Goal: Task Accomplishment & Management: Complete application form

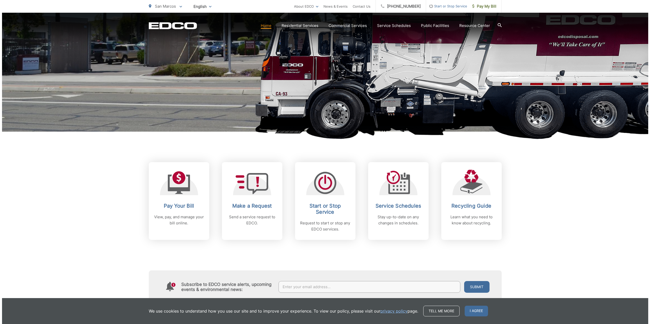
scroll to position [91, 0]
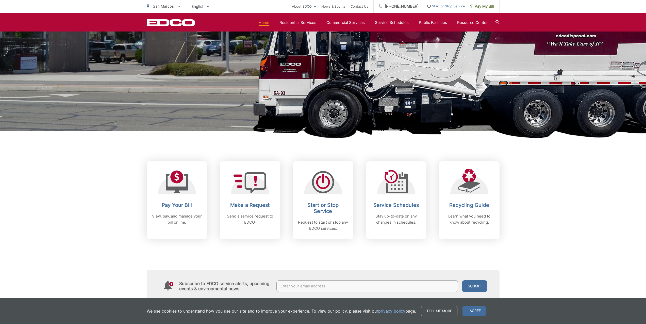
click at [341, 193] on div at bounding box center [323, 181] width 38 height 25
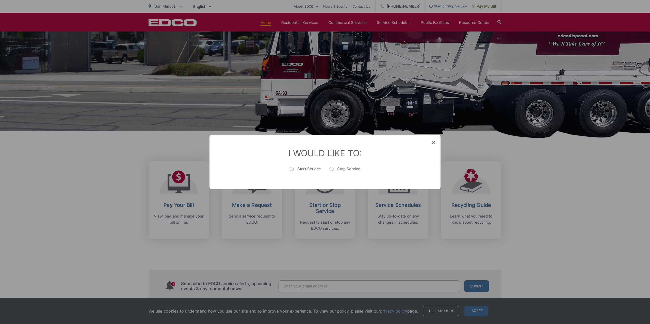
click at [296, 166] on label "Start Service" at bounding box center [305, 171] width 31 height 10
radio input "true"
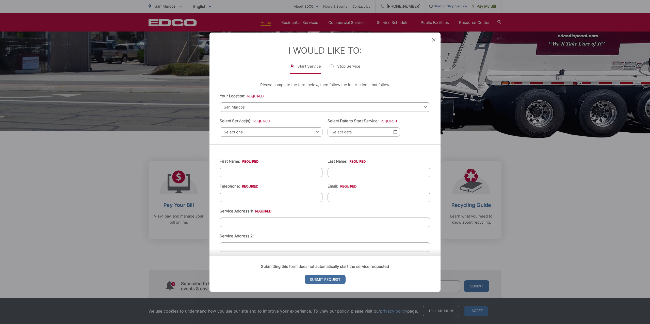
click at [275, 133] on span "Select one" at bounding box center [271, 131] width 103 height 9
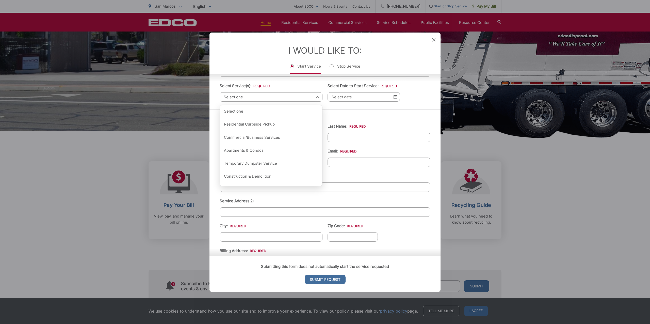
scroll to position [0, 0]
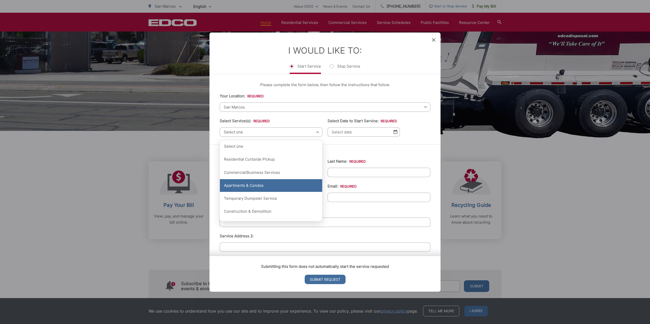
click at [271, 186] on div "Apartments & Condos" at bounding box center [271, 185] width 102 height 13
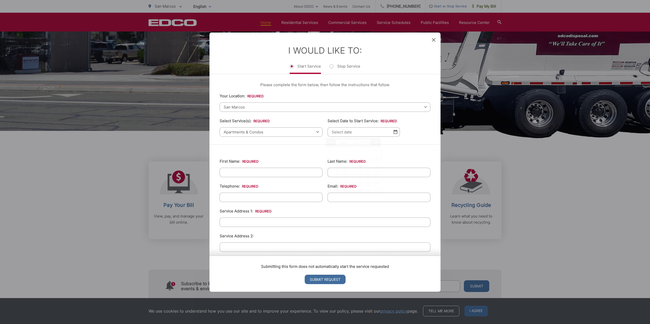
click at [363, 135] on input "Select Date to Start Service: *" at bounding box center [364, 131] width 72 height 9
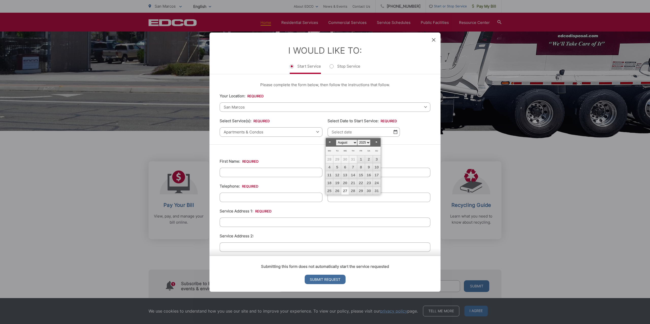
click at [346, 191] on link "27" at bounding box center [345, 191] width 8 height 8
type input "08/27/2025"
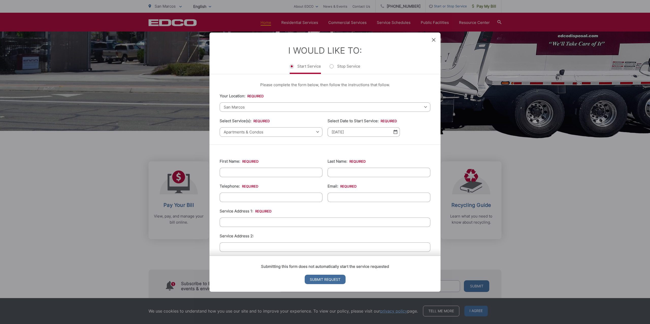
click at [280, 172] on input "First Name: *" at bounding box center [271, 172] width 103 height 9
type input "Brandon"
type input "Gutzmann"
type input "9518580423"
type input "brandgutz@gmail.com"
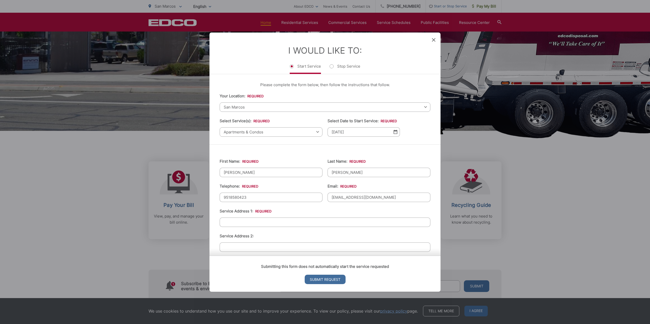
type input "706 Holzapple Ln, Apt 237"
type input "San Marcos"
type input "92069"
type input "(951) 858-0423"
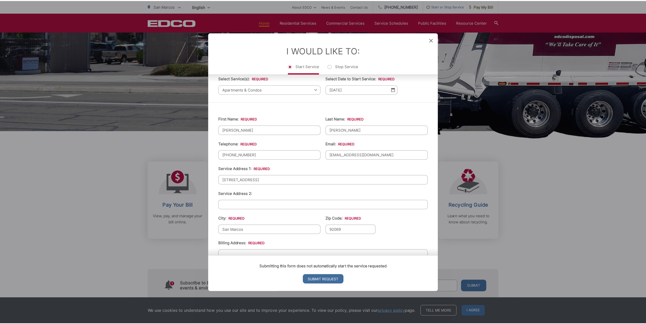
scroll to position [46, 0]
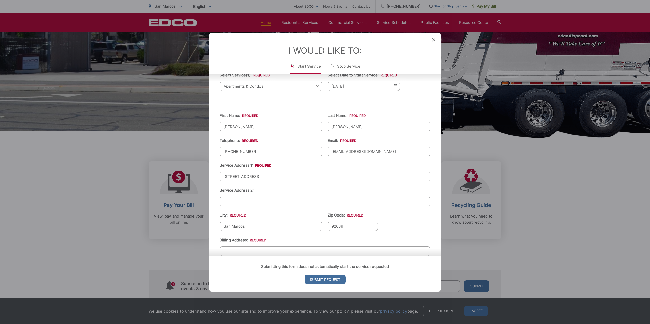
drag, startPoint x: 286, startPoint y: 178, endPoint x: 201, endPoint y: 166, distance: 86.7
click at [201, 166] on div "Entry Status None In Progress Completed None None In Progress Completed I Would…" at bounding box center [325, 162] width 650 height 324
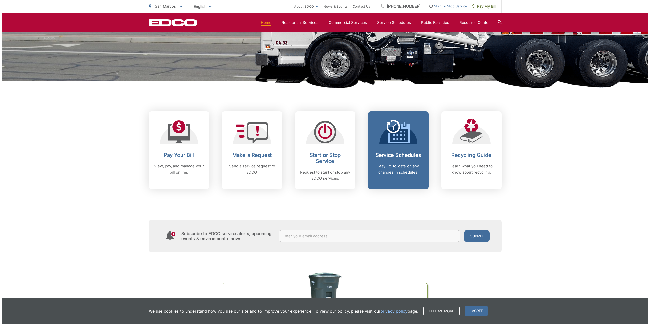
scroll to position [137, 0]
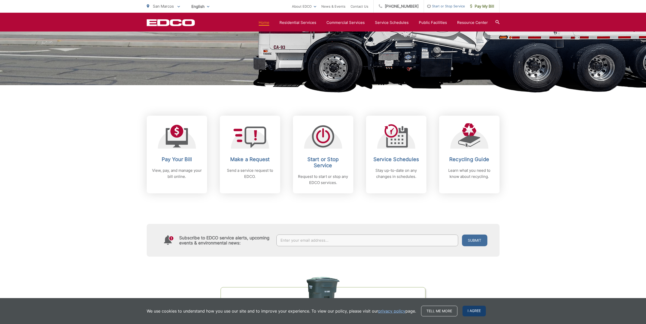
click at [470, 314] on span "I agree" at bounding box center [474, 310] width 23 height 11
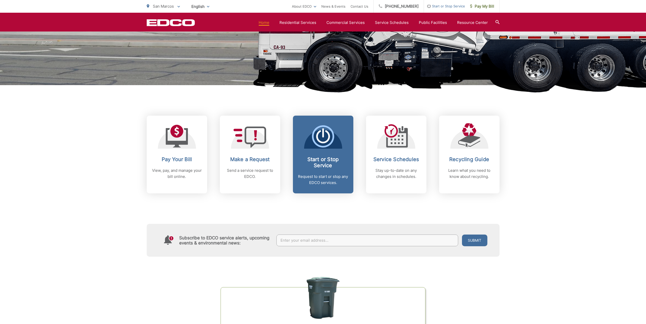
click at [343, 173] on p "Request to start or stop any EDCO services." at bounding box center [323, 179] width 50 height 12
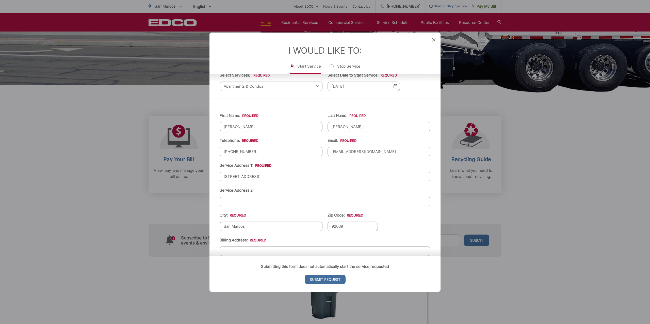
click at [285, 176] on input "706 Holzapple Ln, Apt 237" at bounding box center [325, 176] width 211 height 9
type input "9"
type input "692 Metric Rd"
click at [358, 227] on input "92069" at bounding box center [353, 225] width 50 height 9
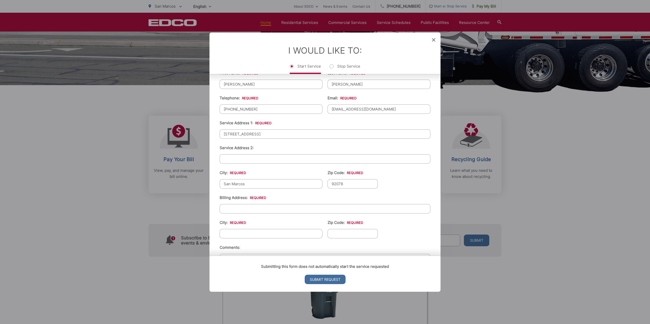
scroll to position [91, 0]
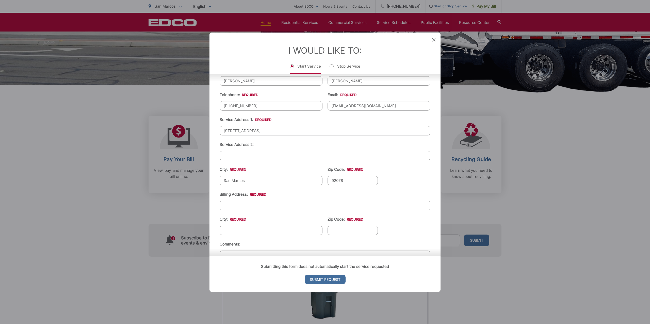
type input "92078"
click at [259, 203] on input "Billing Address: *" at bounding box center [325, 205] width 211 height 9
click at [259, 132] on input "692 Metric Rd" at bounding box center [325, 130] width 211 height 9
click at [251, 202] on input "Billing Address: *" at bounding box center [325, 205] width 211 height 9
paste input "692 Metric Rd"
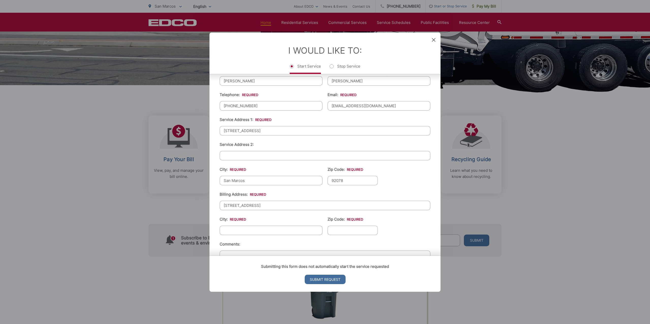
type input "692 Metric Rd"
click at [258, 228] on input "City: *" at bounding box center [271, 230] width 103 height 9
type input "San Marcos"
click at [350, 229] on input "92069" at bounding box center [353, 230] width 50 height 9
type input "92078"
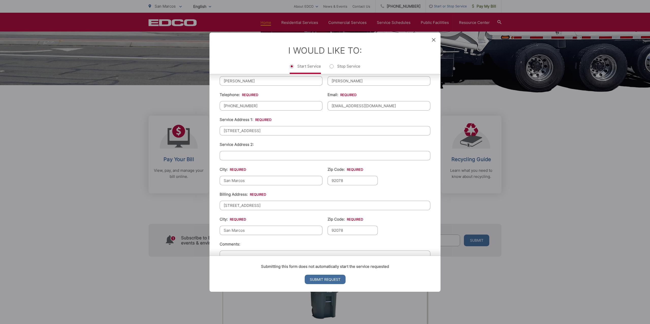
click at [426, 220] on ul "First Name: * Brandon Last Name: * Gutzmann Telephone: * (951) 858-0423 Email: …" at bounding box center [325, 172] width 211 height 222
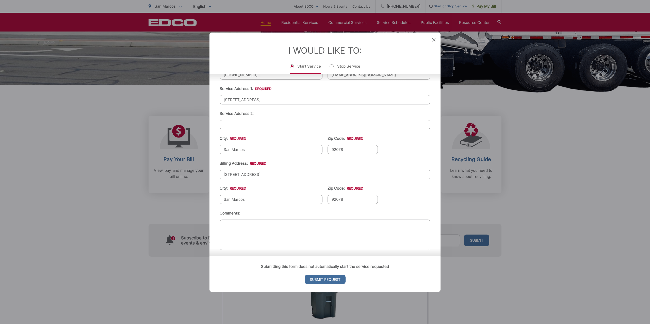
scroll to position [126, 0]
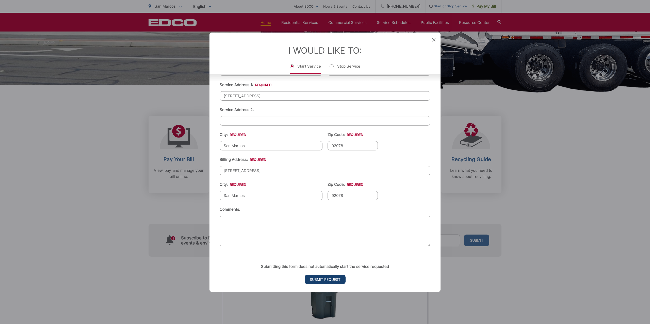
click at [341, 281] on input "Submit Request" at bounding box center [325, 279] width 41 height 9
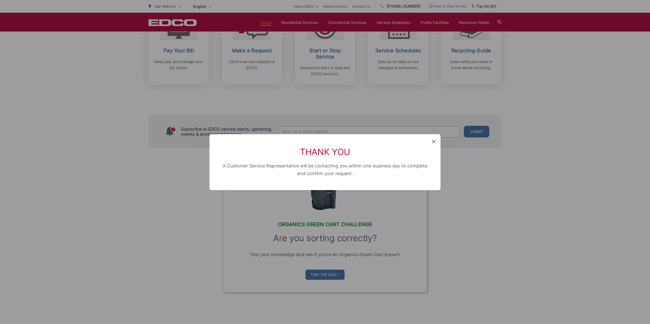
click at [433, 142] on icon at bounding box center [434, 142] width 4 height 4
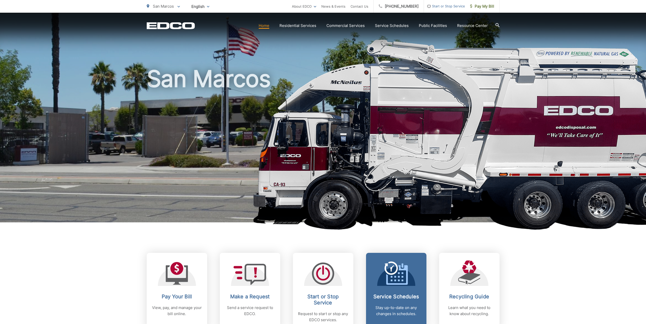
click at [401, 280] on icon at bounding box center [396, 272] width 23 height 23
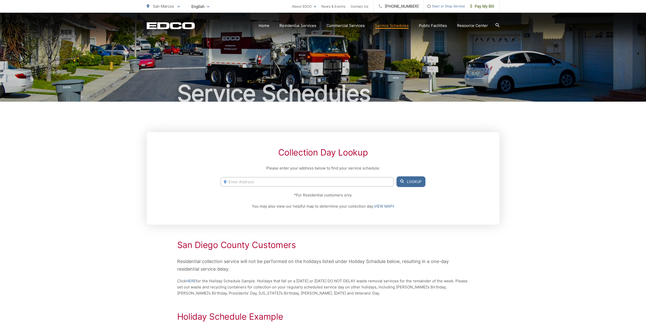
click at [326, 182] on input "Enter Address" at bounding box center [307, 181] width 173 height 9
click at [392, 207] on link "VIEW MAP" at bounding box center [384, 206] width 20 height 6
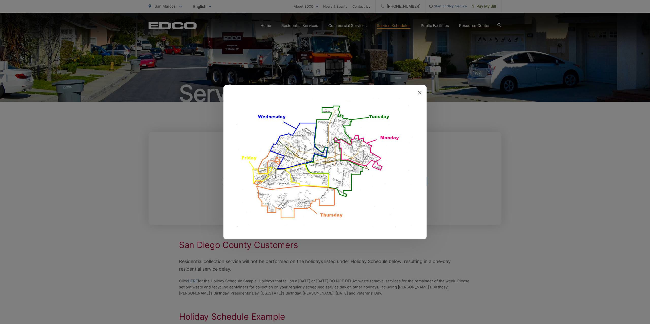
click at [419, 92] on icon at bounding box center [420, 93] width 4 height 4
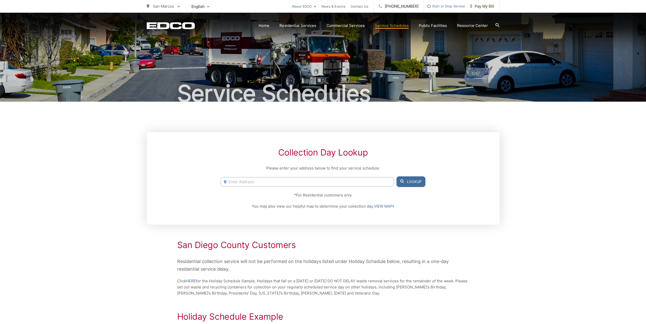
click at [284, 185] on input "Enter Address" at bounding box center [307, 181] width 173 height 9
click at [265, 191] on li "[STREET_ADDRESS]" at bounding box center [307, 192] width 173 height 8
type input "[STREET_ADDRESS]"
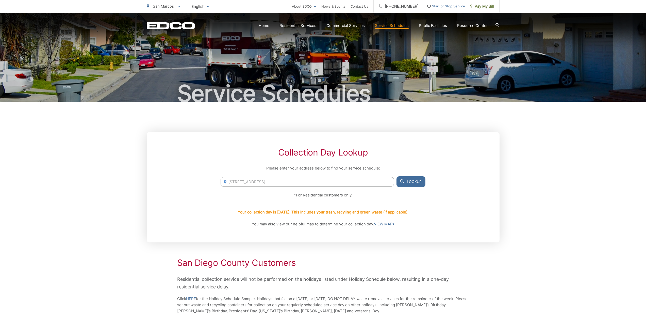
drag, startPoint x: 310, startPoint y: 180, endPoint x: 213, endPoint y: 135, distance: 107.1
click at [184, 168] on div "Collection Day Lookup Please enter your address below to find your service sche…" at bounding box center [323, 187] width 353 height 110
